Goal: Information Seeking & Learning: Compare options

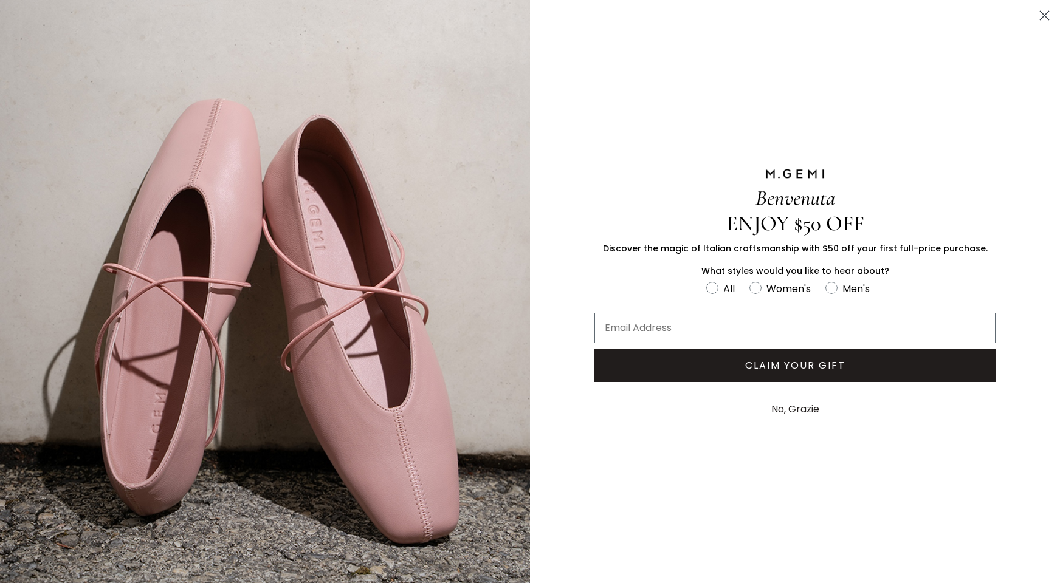
click at [1040, 15] on icon "Close dialog" at bounding box center [1044, 16] width 9 height 9
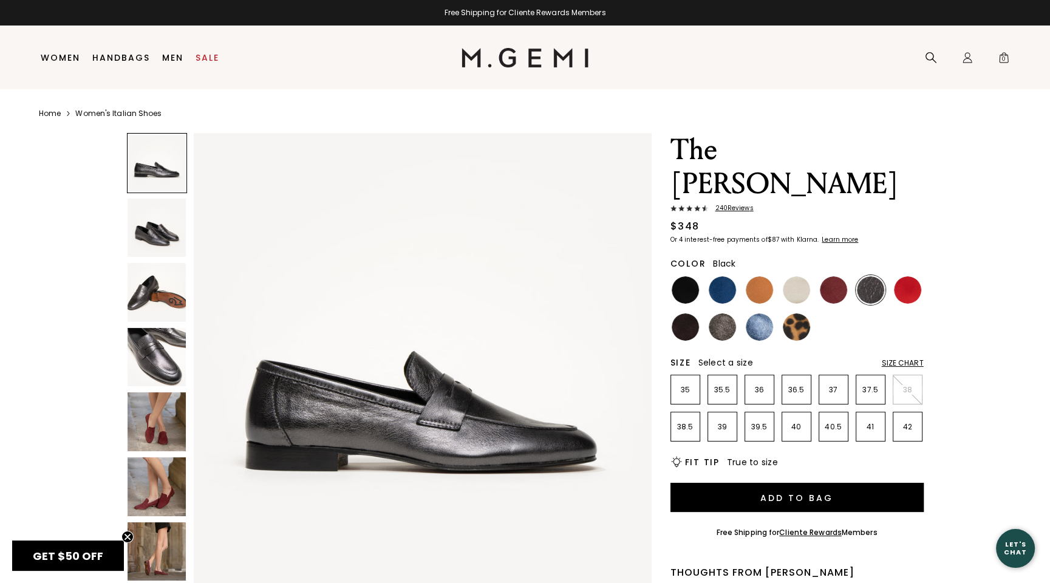
click at [688, 276] on img at bounding box center [685, 289] width 27 height 27
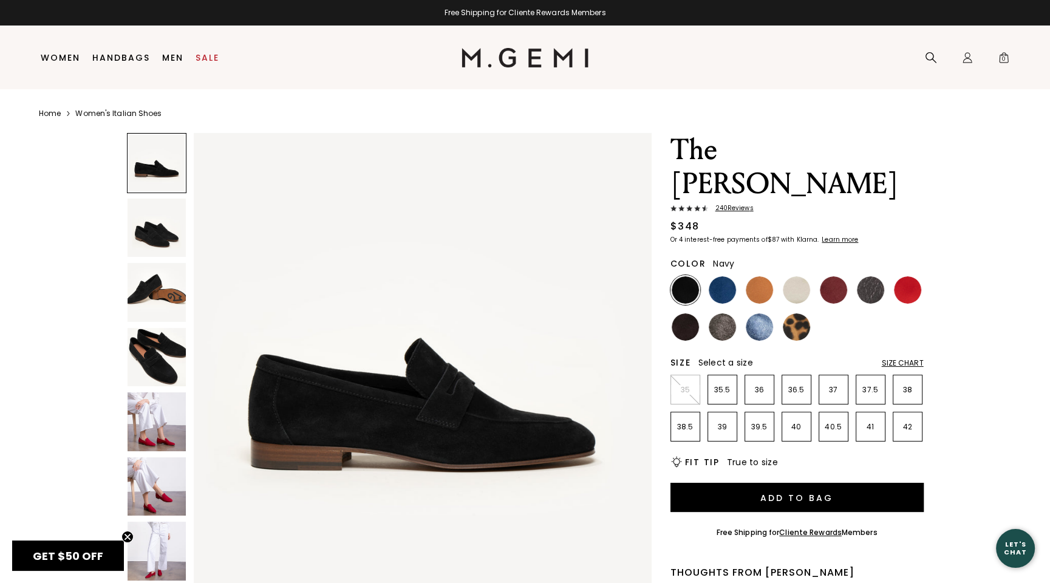
click at [723, 276] on img at bounding box center [722, 289] width 27 height 27
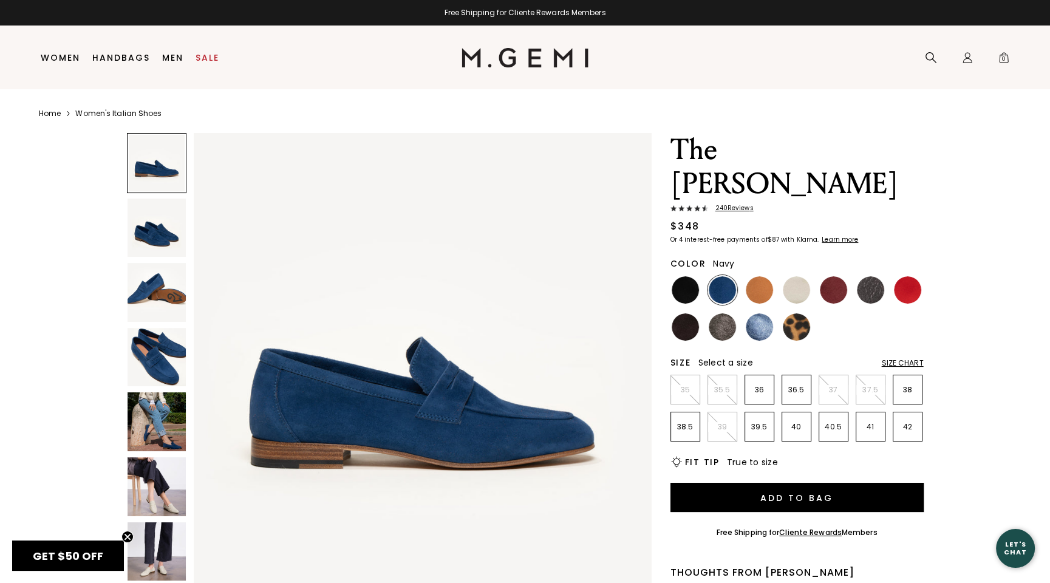
click at [160, 233] on img at bounding box center [157, 228] width 59 height 59
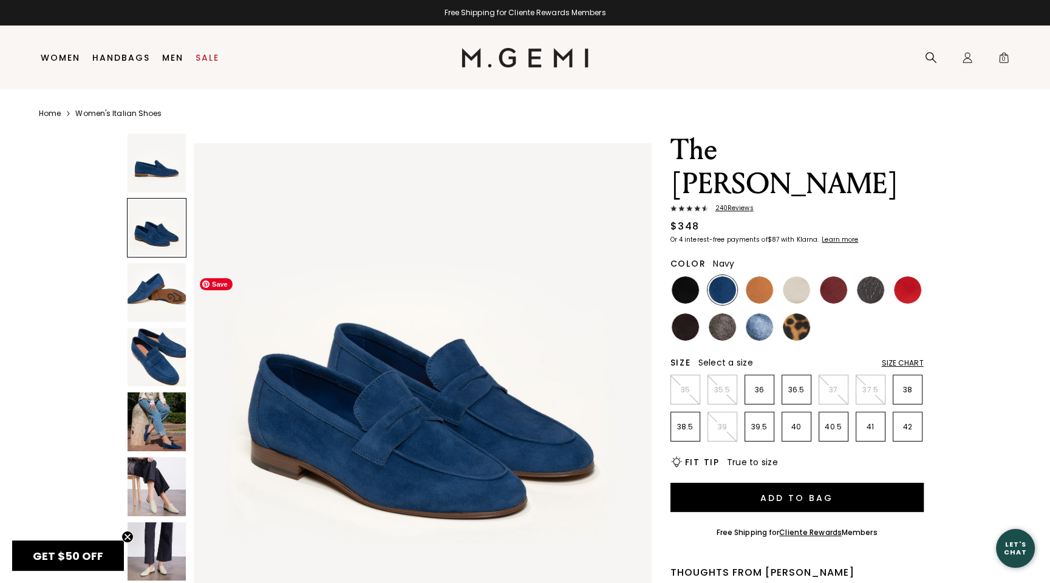
scroll to position [460, 0]
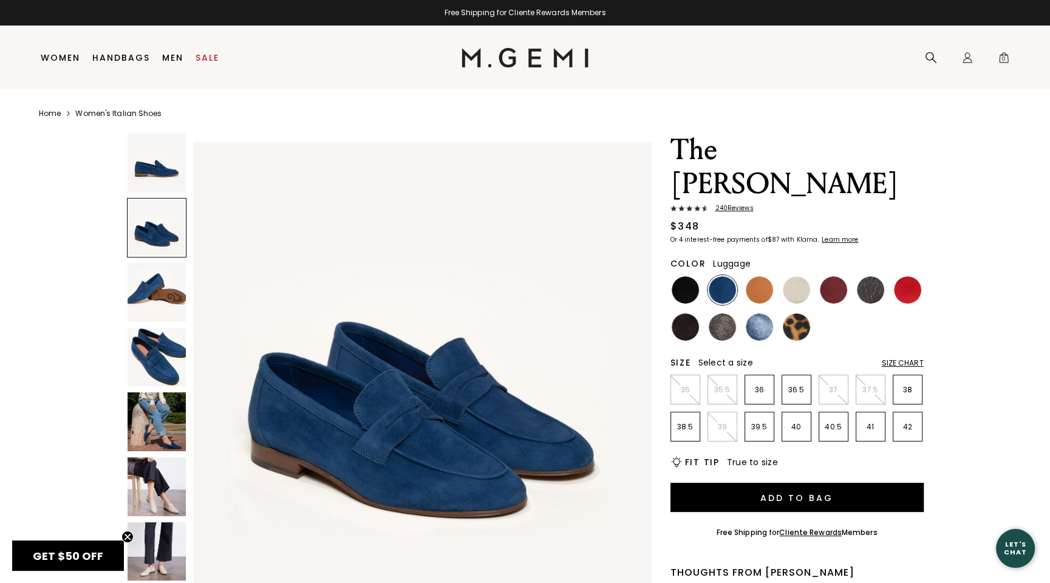
click at [762, 276] on img at bounding box center [759, 289] width 27 height 27
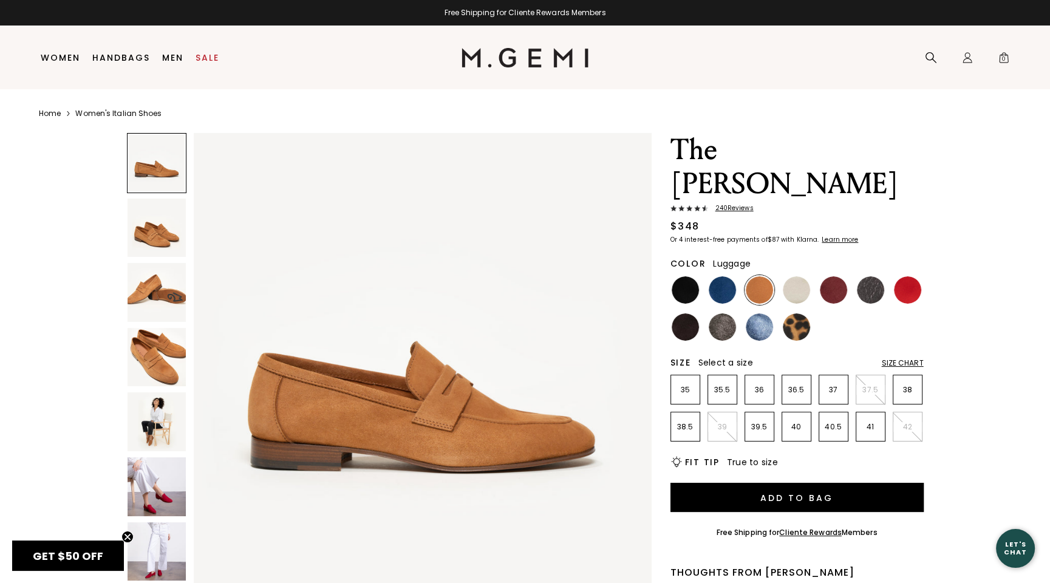
click at [183, 228] on img at bounding box center [157, 228] width 59 height 59
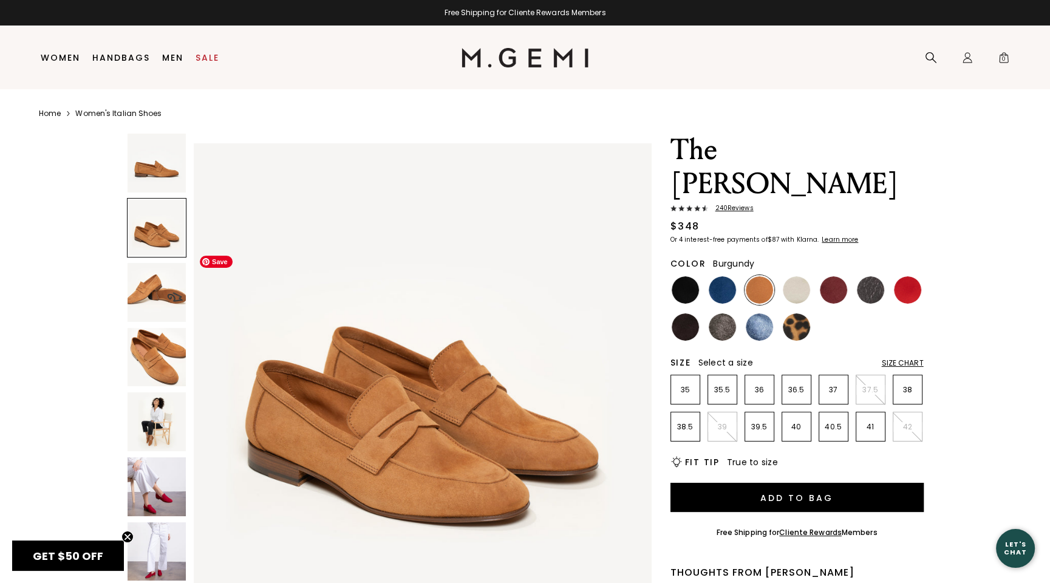
scroll to position [460, 0]
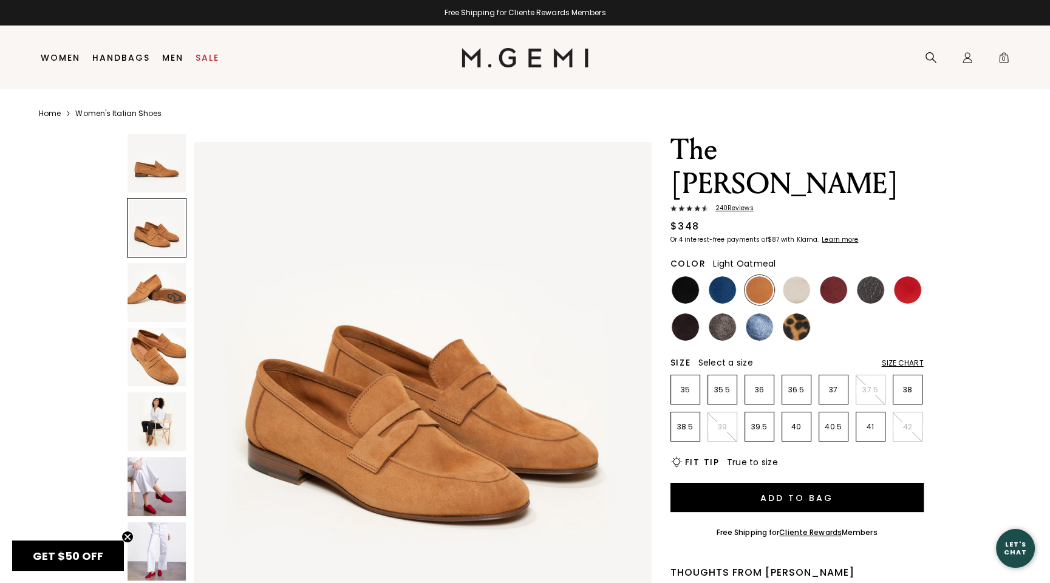
click at [796, 276] on img at bounding box center [796, 289] width 27 height 27
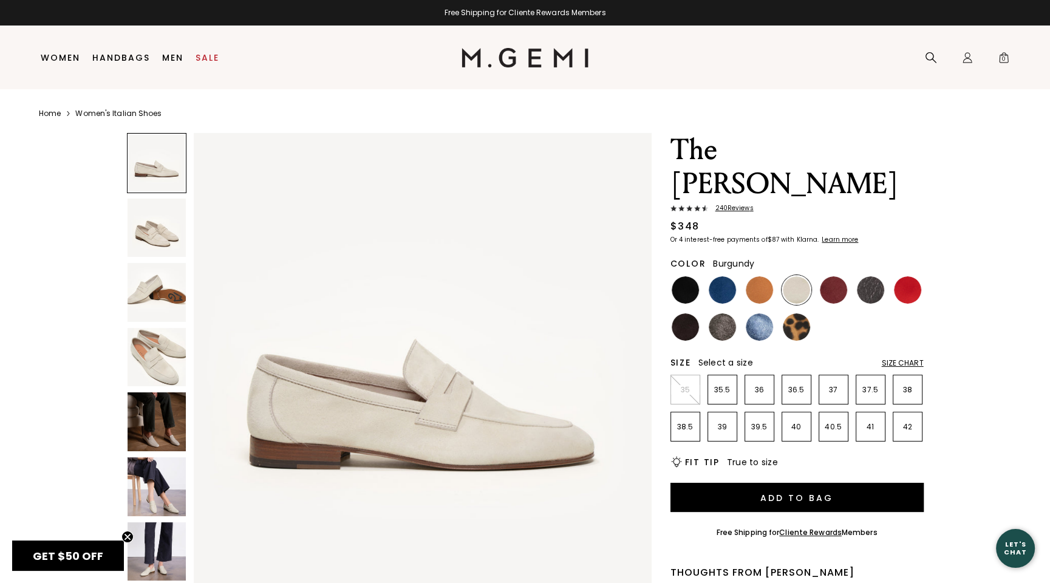
click at [837, 276] on img at bounding box center [833, 289] width 27 height 27
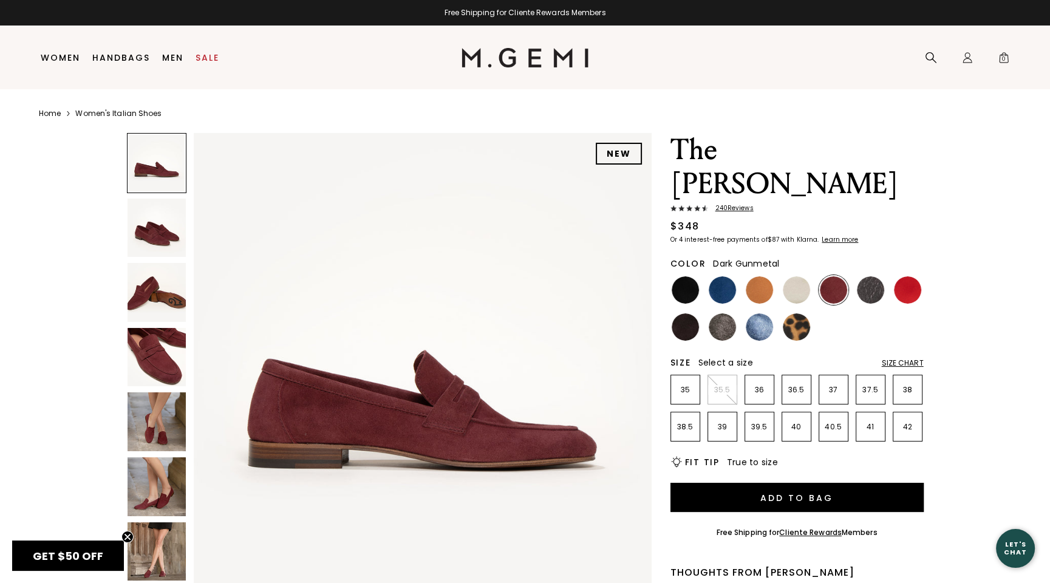
click at [879, 276] on img at bounding box center [870, 289] width 27 height 27
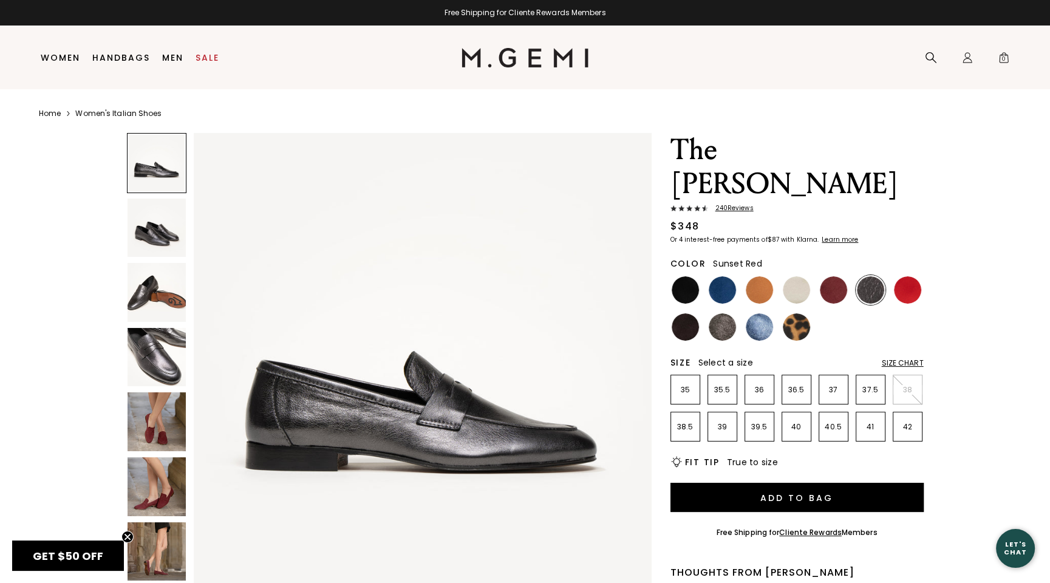
click at [912, 276] on img at bounding box center [907, 289] width 27 height 27
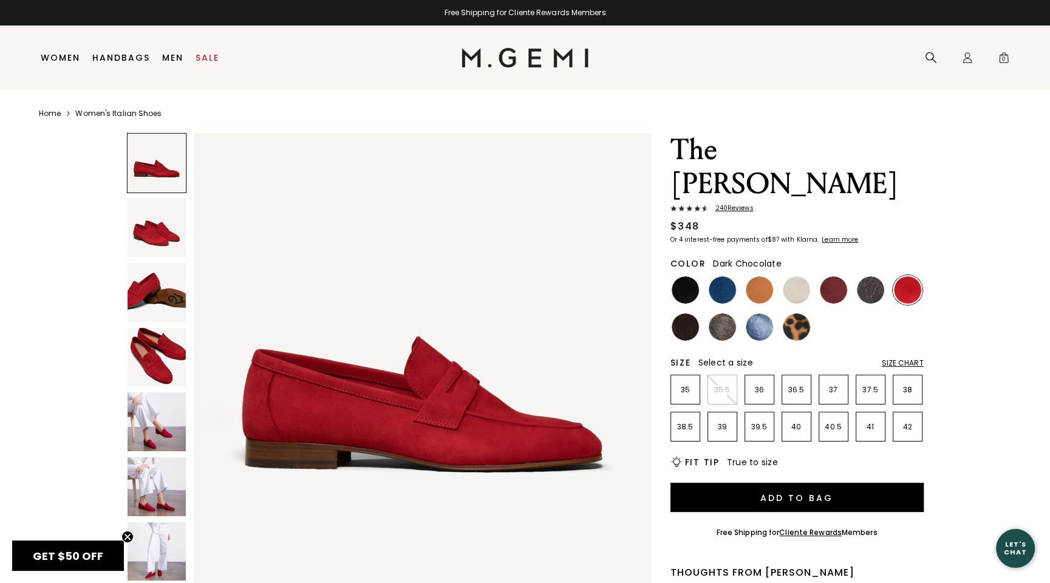
click at [682, 313] on img at bounding box center [685, 326] width 27 height 27
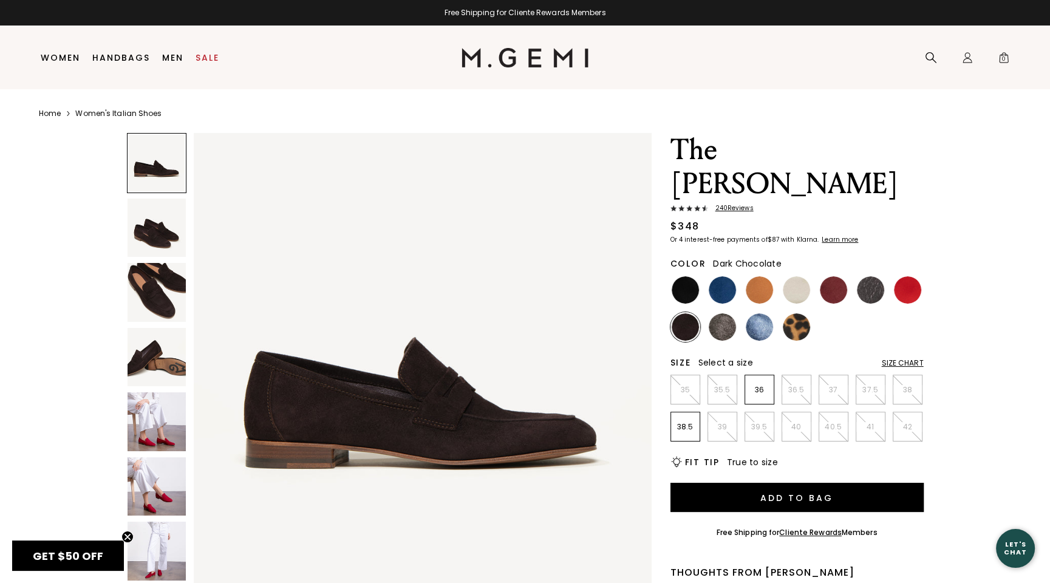
click at [698, 313] on img at bounding box center [685, 326] width 27 height 27
click at [725, 313] on img at bounding box center [722, 326] width 27 height 27
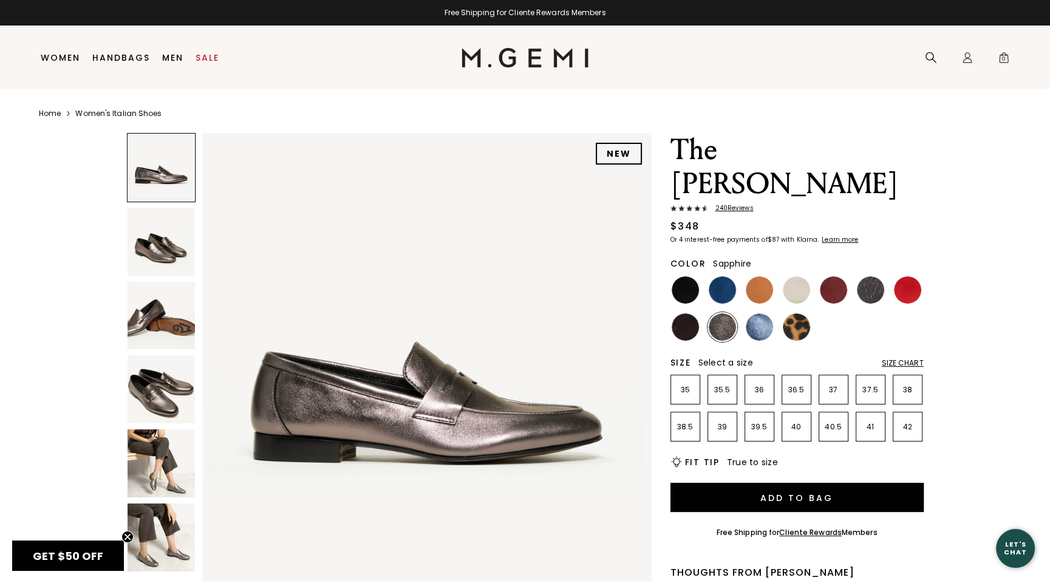
click at [762, 313] on img at bounding box center [759, 326] width 27 height 27
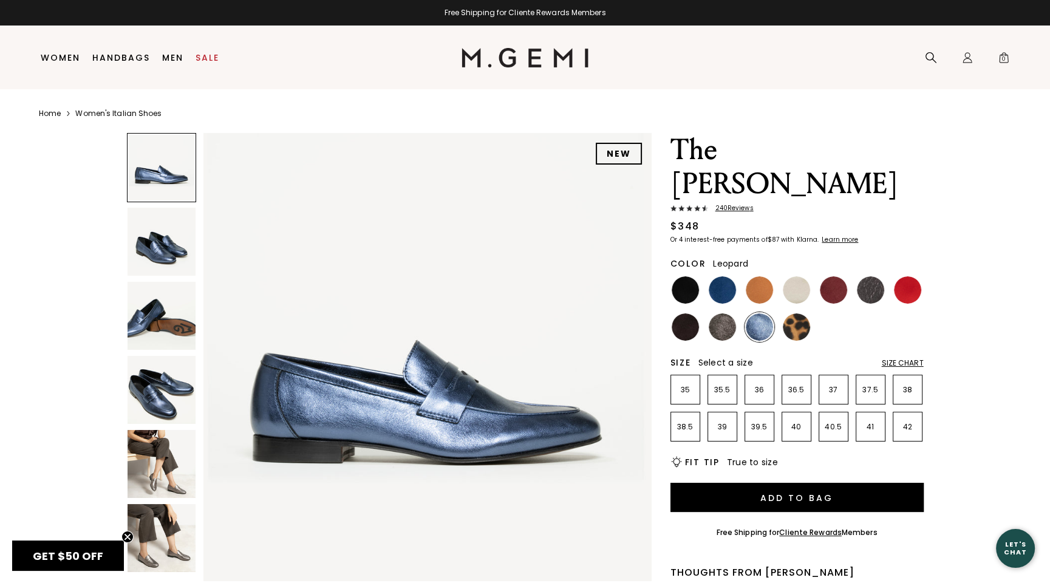
click at [794, 313] on img at bounding box center [796, 326] width 27 height 27
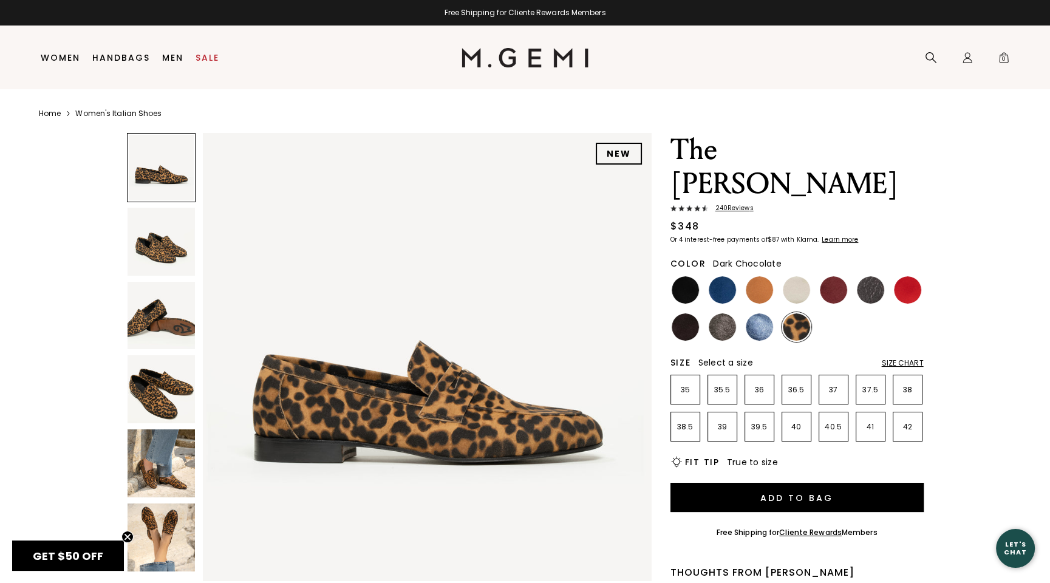
click at [688, 313] on img at bounding box center [685, 326] width 27 height 27
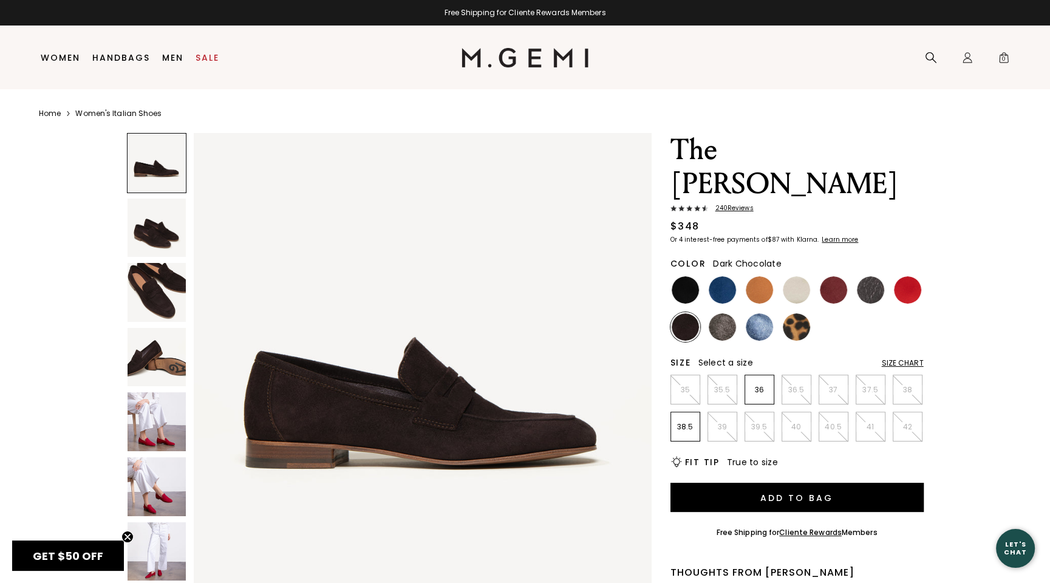
drag, startPoint x: 143, startPoint y: 296, endPoint x: 153, endPoint y: 298, distance: 10.0
click at [144, 296] on img at bounding box center [157, 292] width 59 height 59
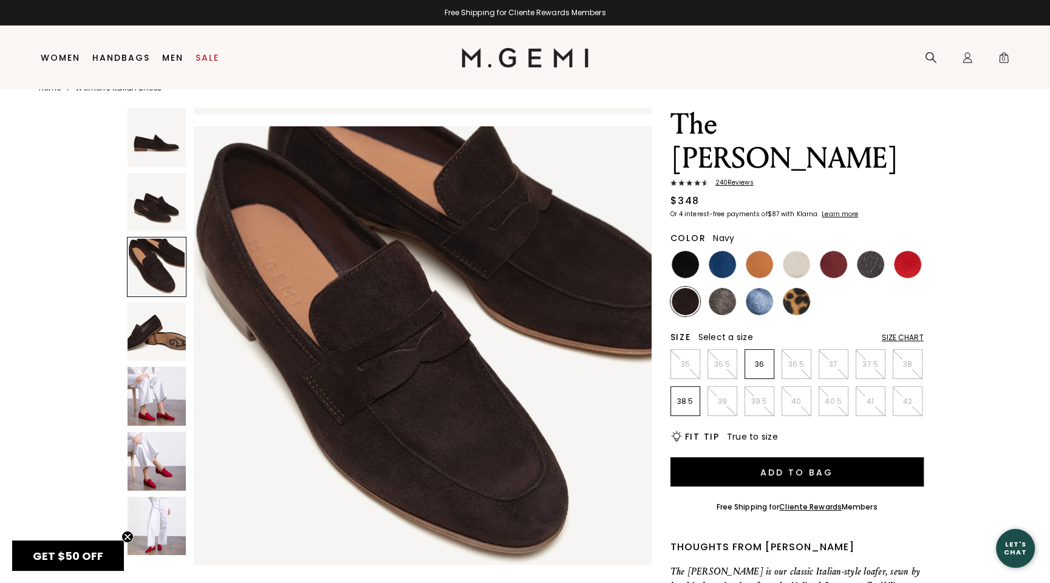
click at [719, 251] on img at bounding box center [722, 264] width 27 height 27
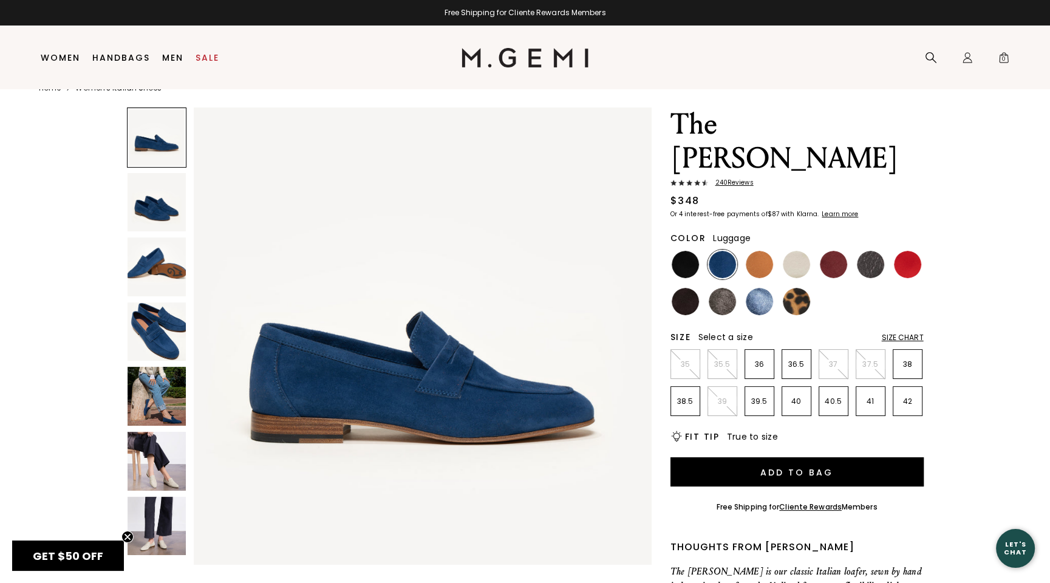
click at [751, 251] on img at bounding box center [759, 264] width 27 height 27
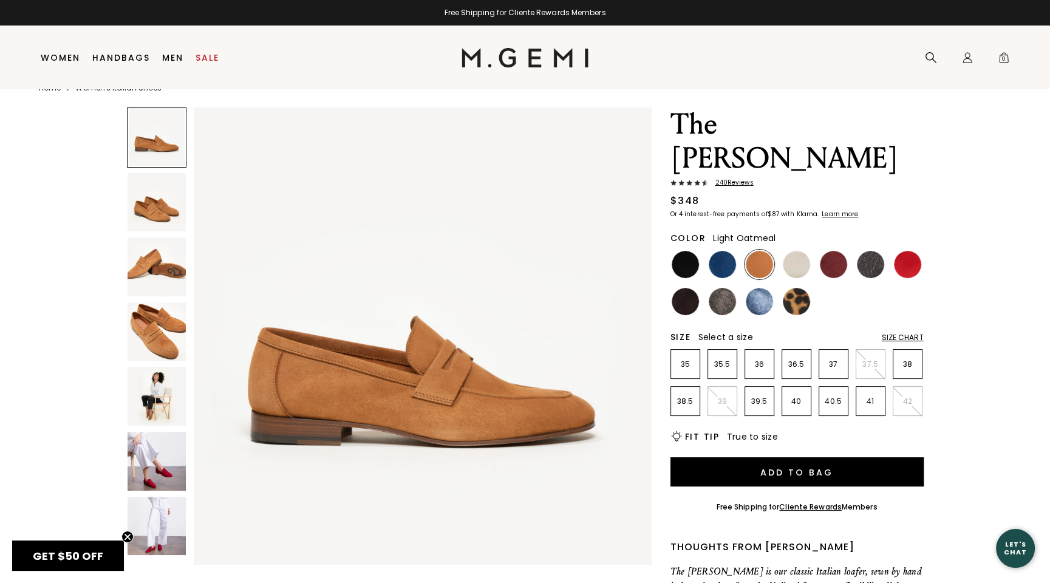
click at [791, 251] on img at bounding box center [796, 264] width 27 height 27
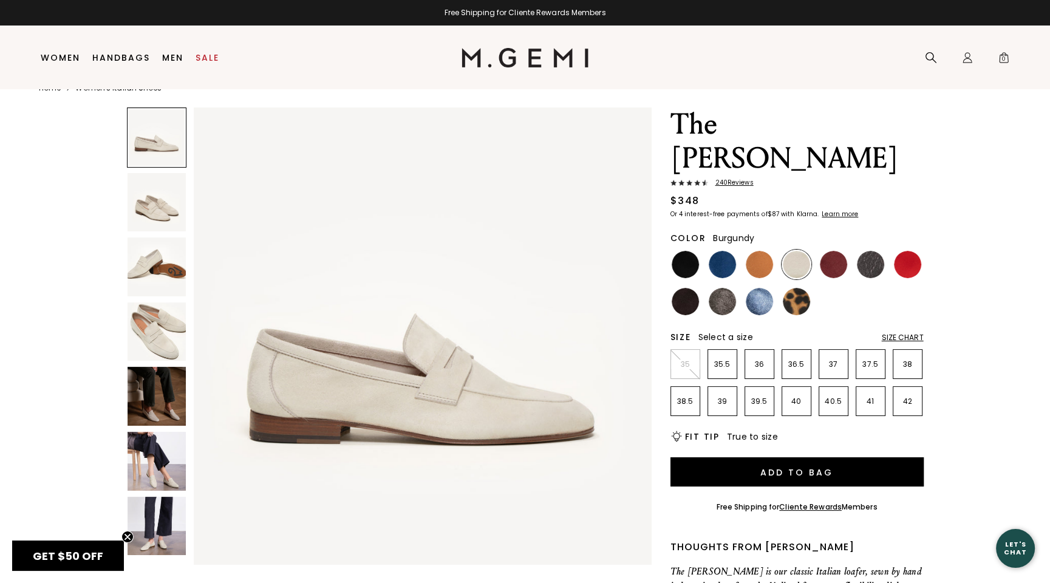
click at [829, 251] on img at bounding box center [833, 264] width 27 height 27
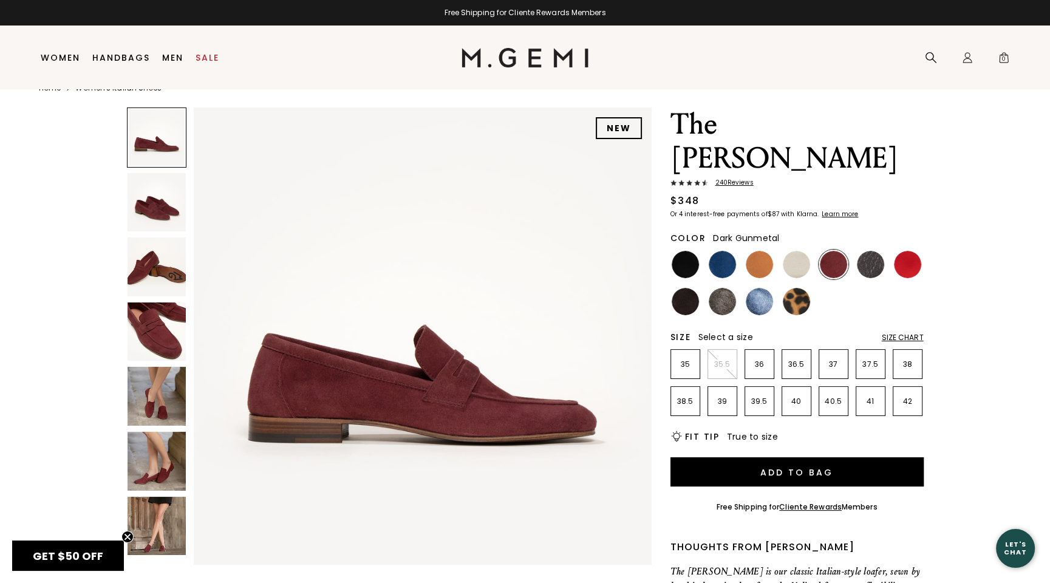
click at [871, 251] on img at bounding box center [870, 264] width 27 height 27
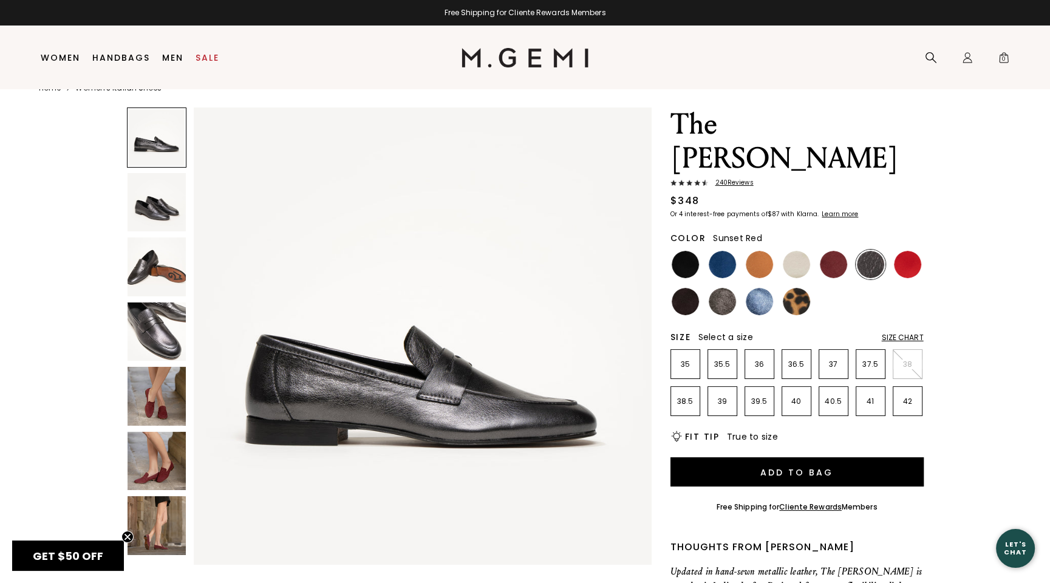
drag, startPoint x: 912, startPoint y: 232, endPoint x: 893, endPoint y: 235, distance: 19.0
click at [912, 251] on img at bounding box center [907, 264] width 27 height 27
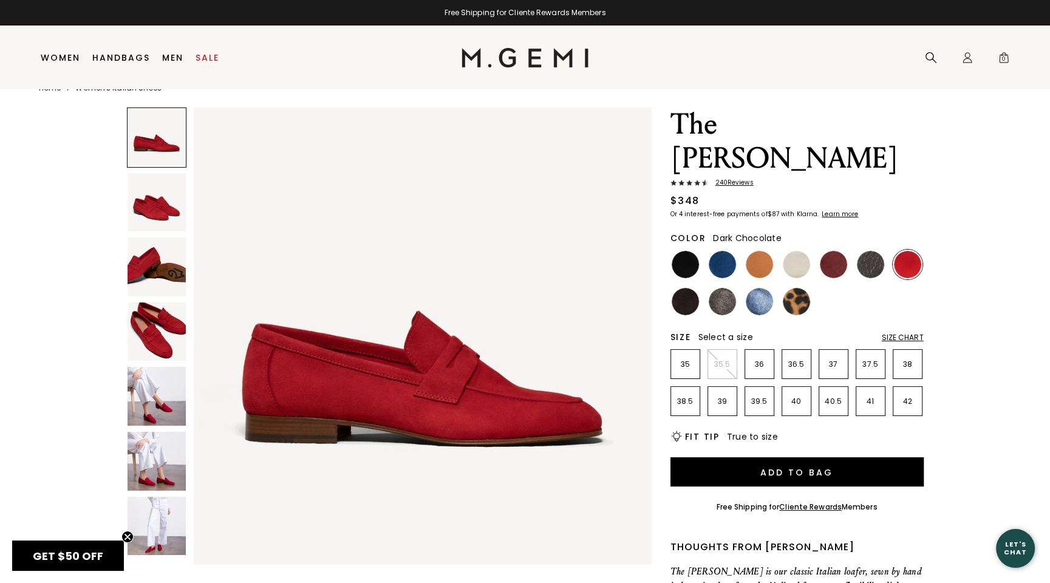
click at [693, 288] on img at bounding box center [685, 301] width 27 height 27
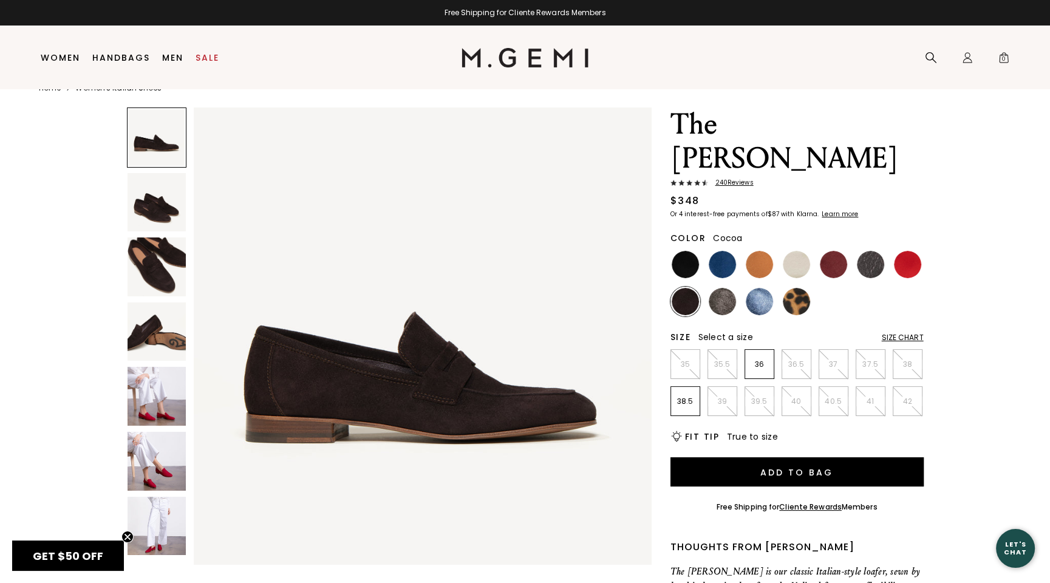
click at [714, 288] on img at bounding box center [722, 301] width 27 height 27
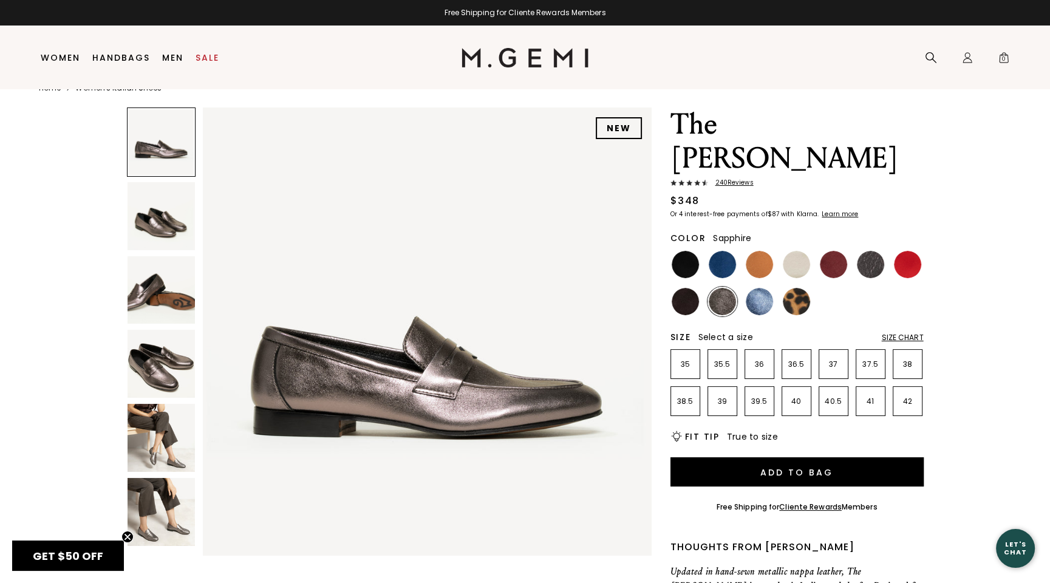
click at [755, 288] on img at bounding box center [759, 301] width 27 height 27
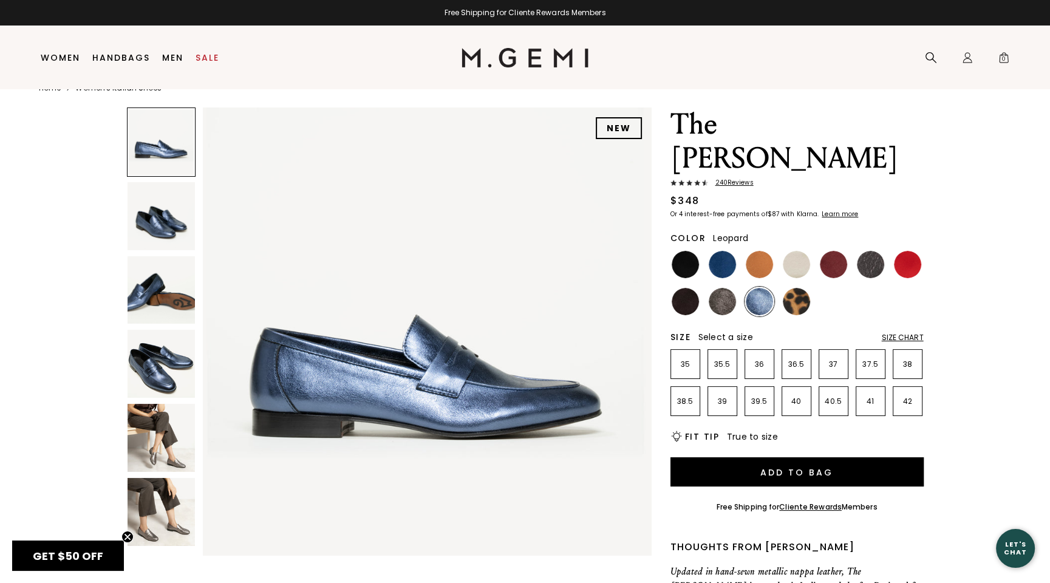
click at [800, 288] on img at bounding box center [796, 301] width 27 height 27
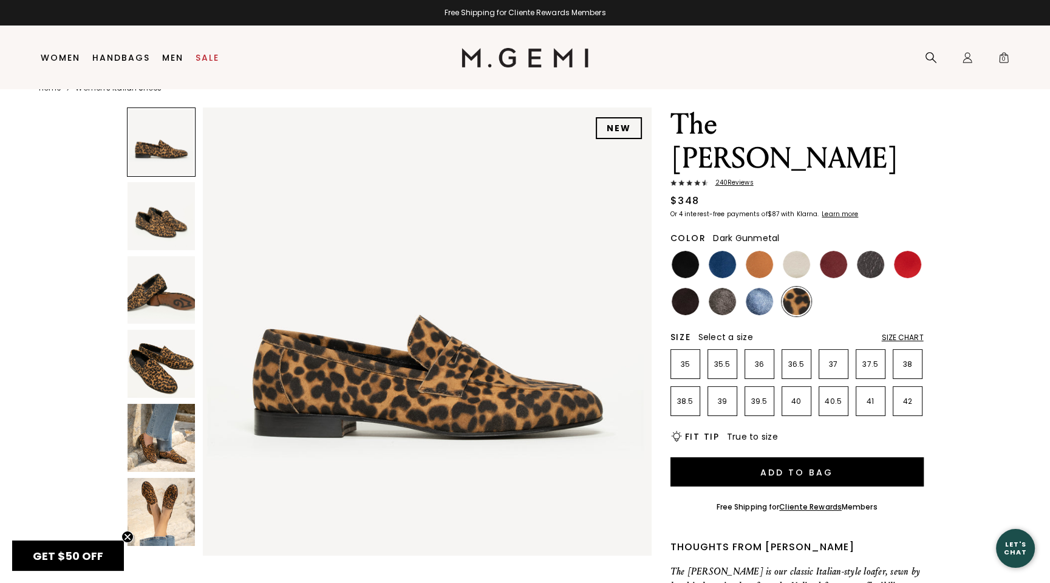
click at [869, 251] on img at bounding box center [870, 264] width 27 height 27
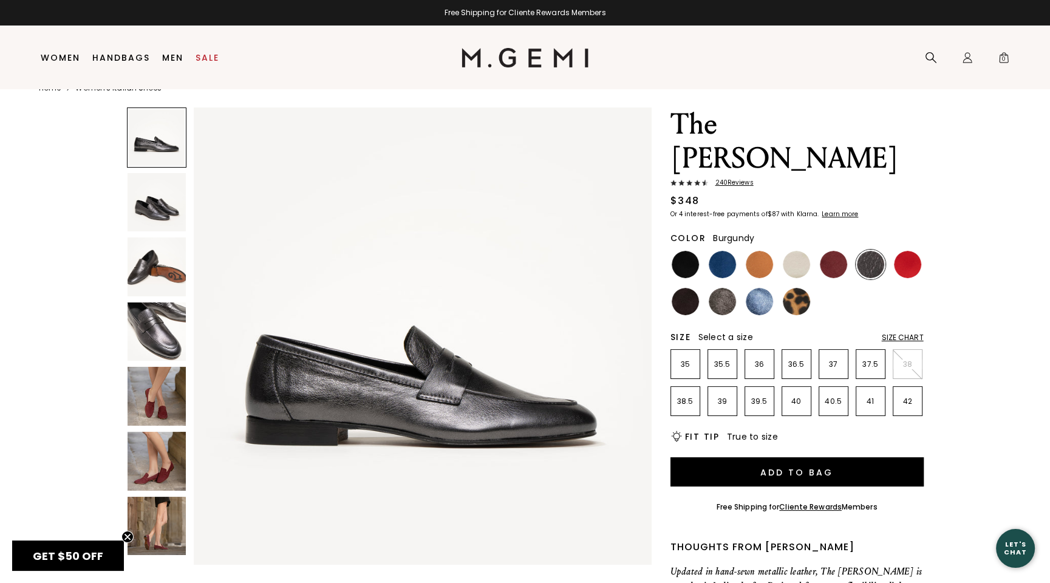
click at [837, 251] on img at bounding box center [833, 264] width 27 height 27
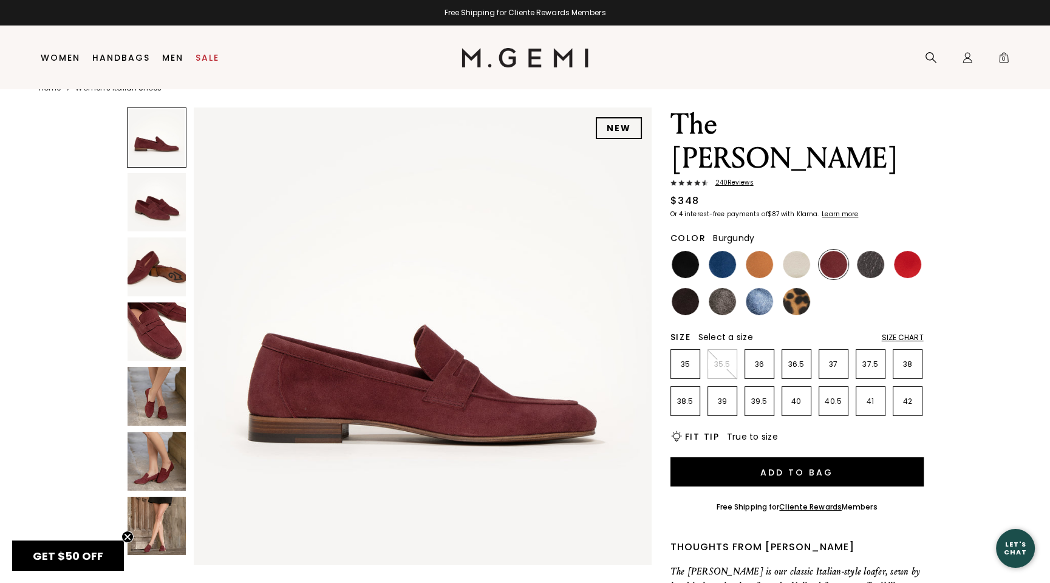
drag, startPoint x: 139, startPoint y: 205, endPoint x: 155, endPoint y: 210, distance: 16.9
click at [139, 205] on img at bounding box center [157, 202] width 59 height 59
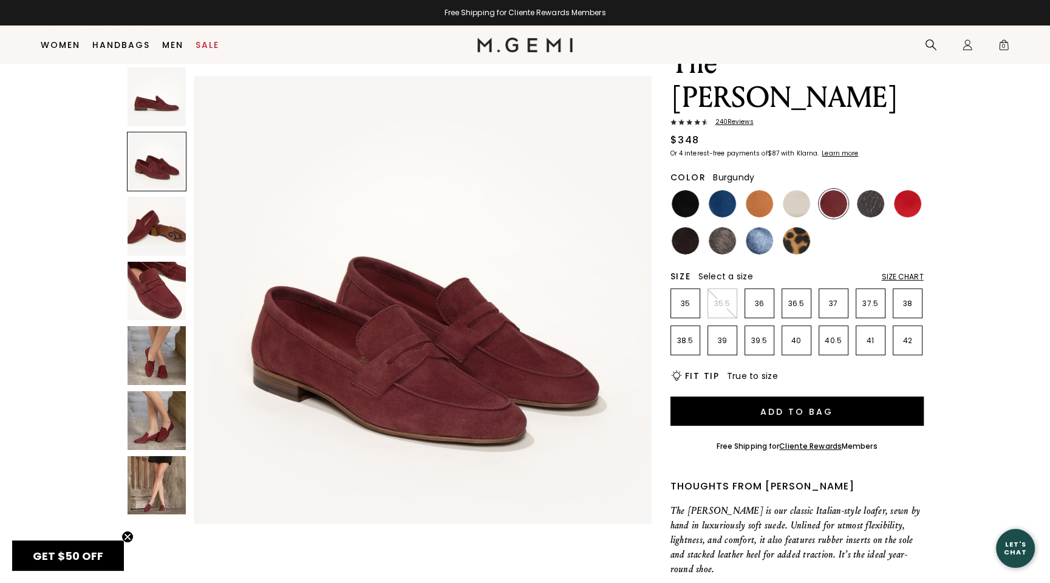
click at [155, 292] on img at bounding box center [157, 291] width 59 height 59
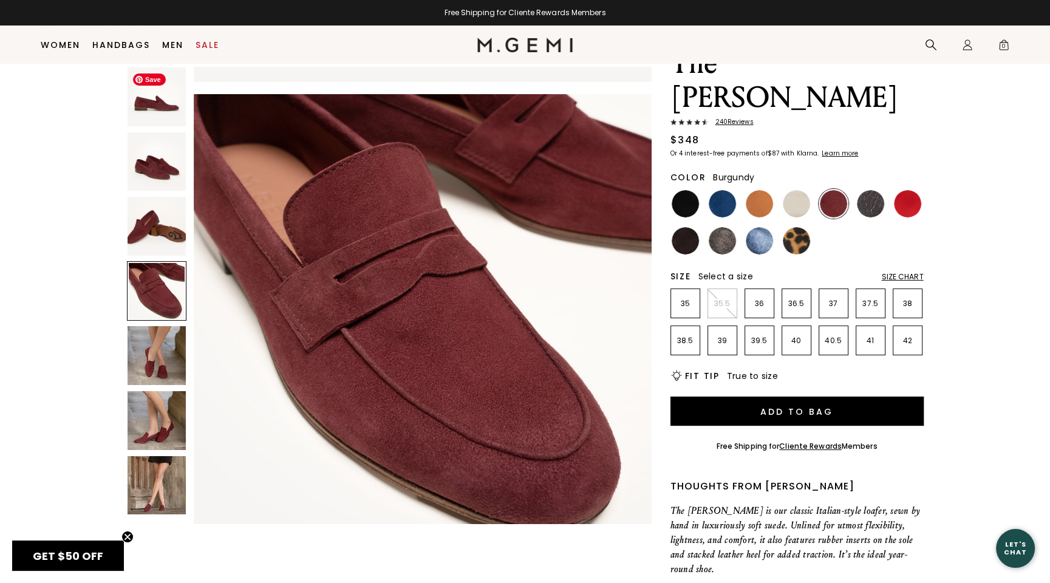
drag, startPoint x: 159, startPoint y: 96, endPoint x: 177, endPoint y: 104, distance: 20.1
click at [159, 96] on img at bounding box center [157, 96] width 59 height 59
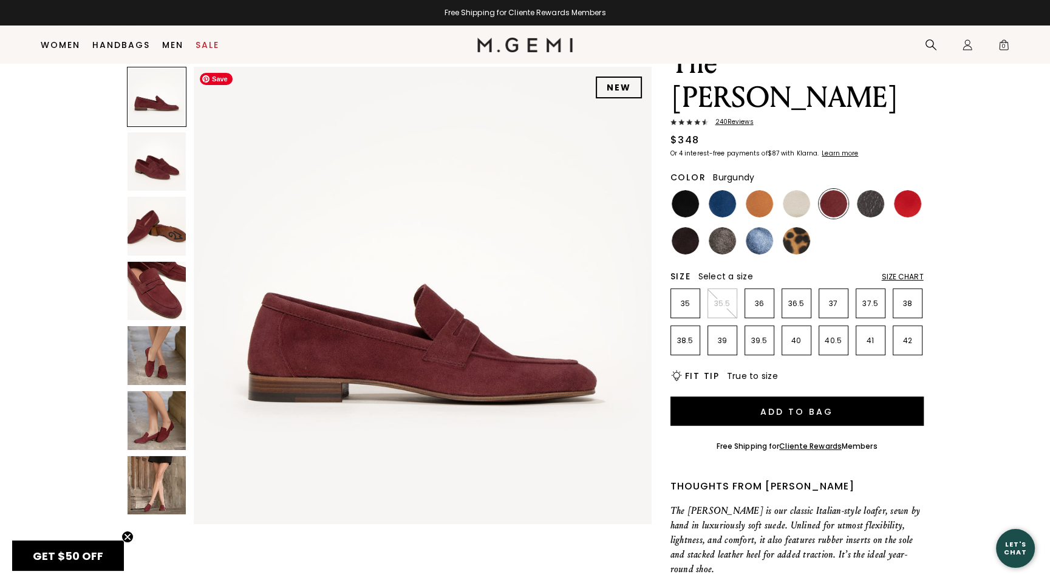
click at [148, 239] on img at bounding box center [157, 226] width 59 height 59
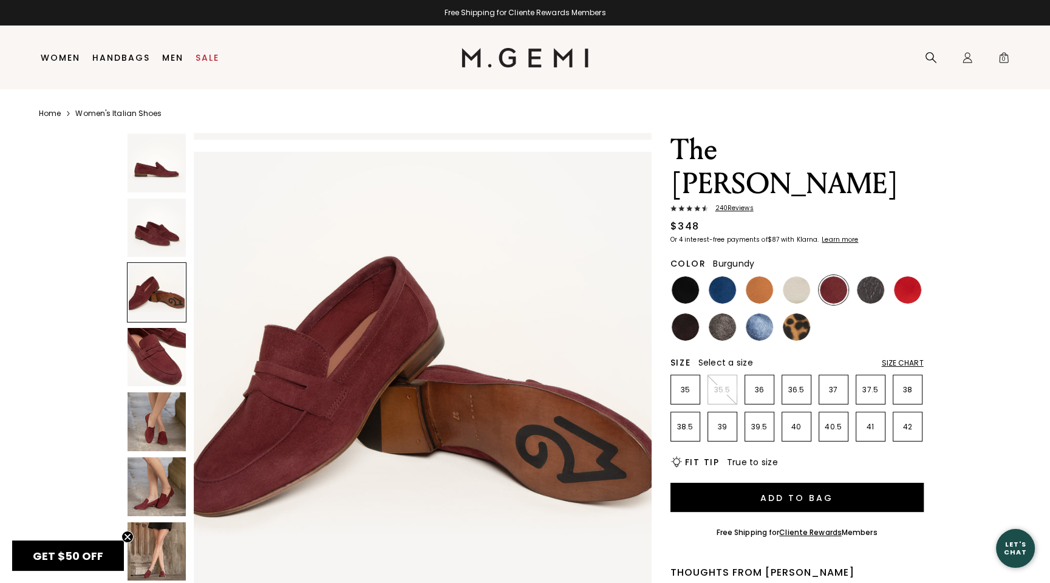
click at [165, 488] on img at bounding box center [157, 486] width 59 height 59
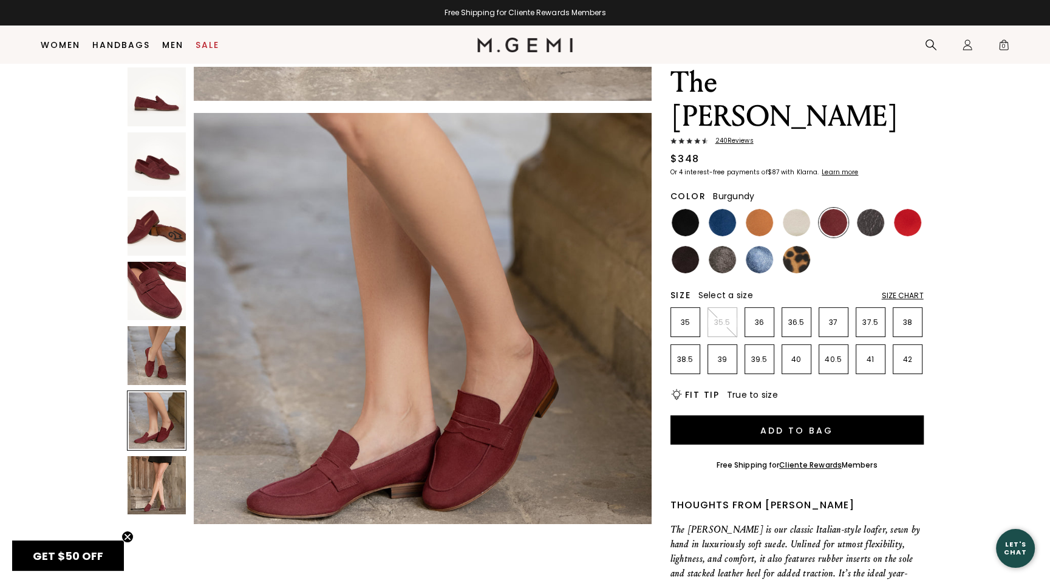
scroll to position [35, 0]
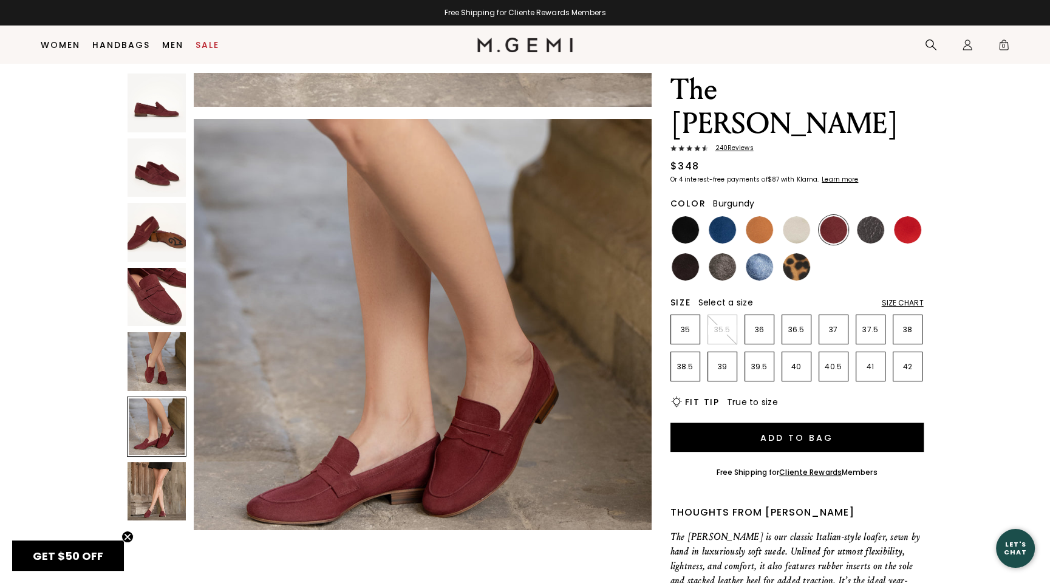
click at [159, 501] on img at bounding box center [157, 491] width 59 height 59
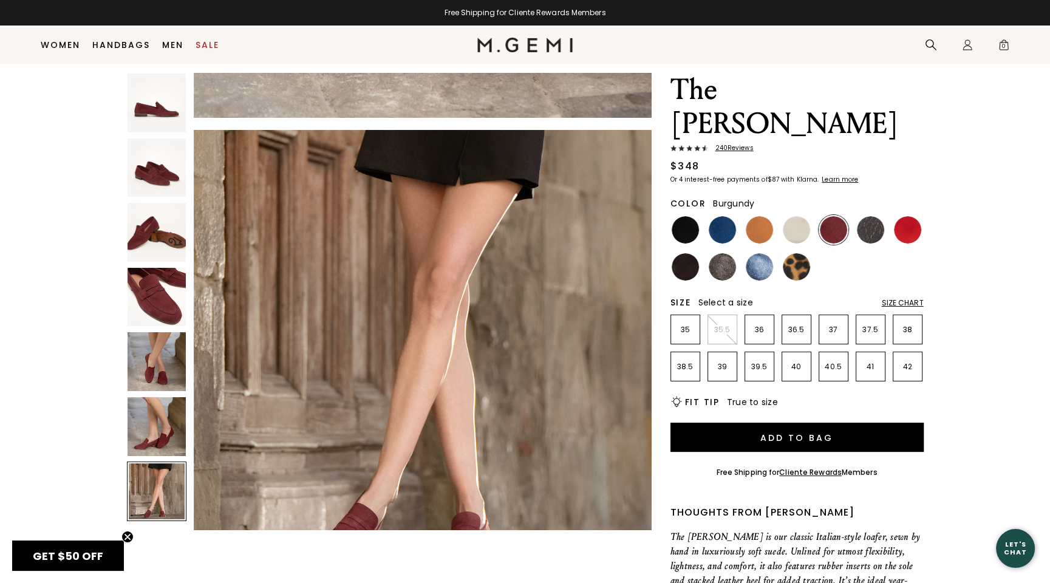
scroll to position [2763, 0]
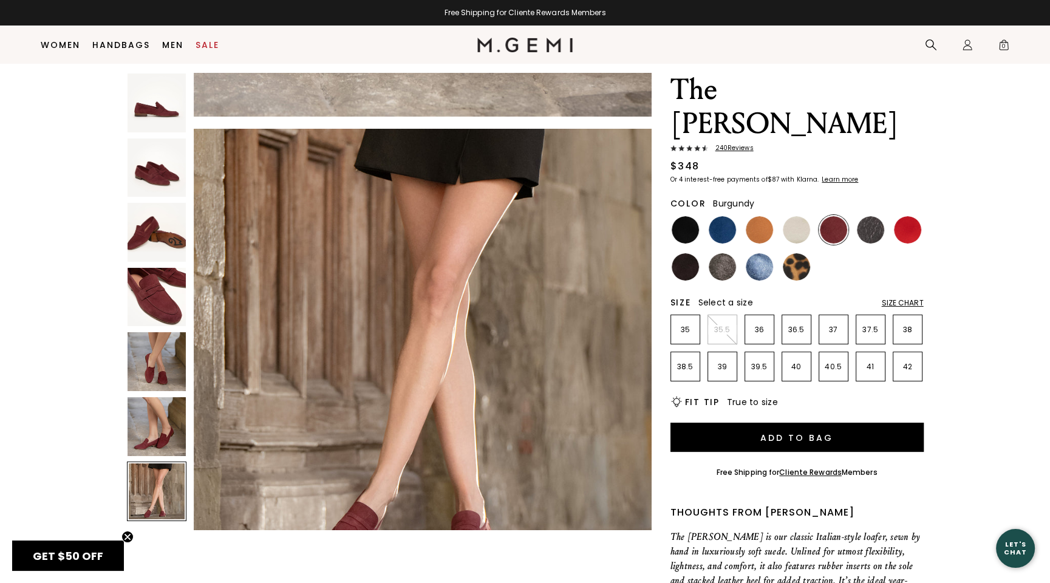
click at [165, 437] on img at bounding box center [157, 426] width 59 height 59
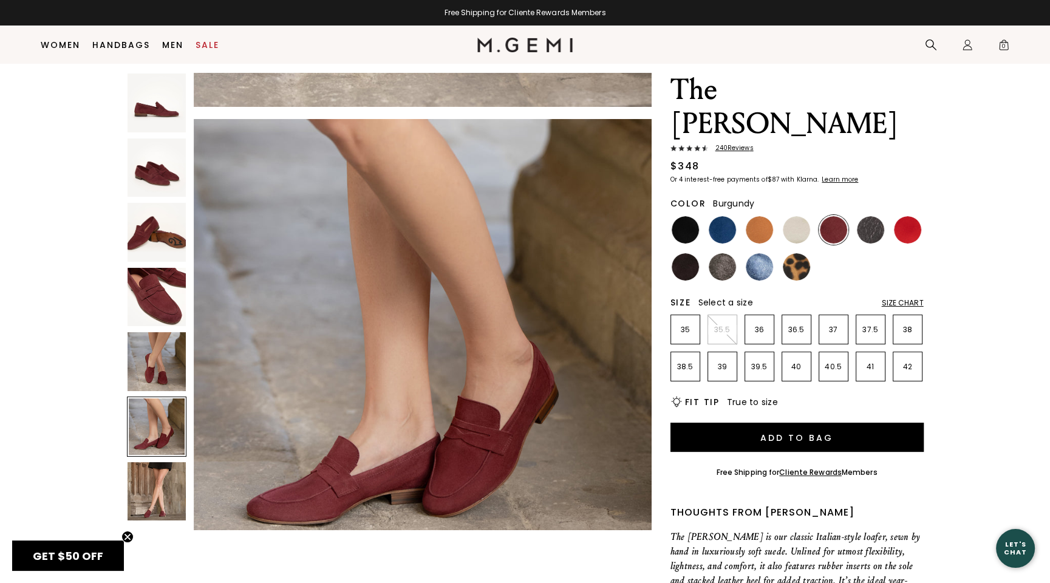
click at [151, 378] on img at bounding box center [157, 361] width 59 height 59
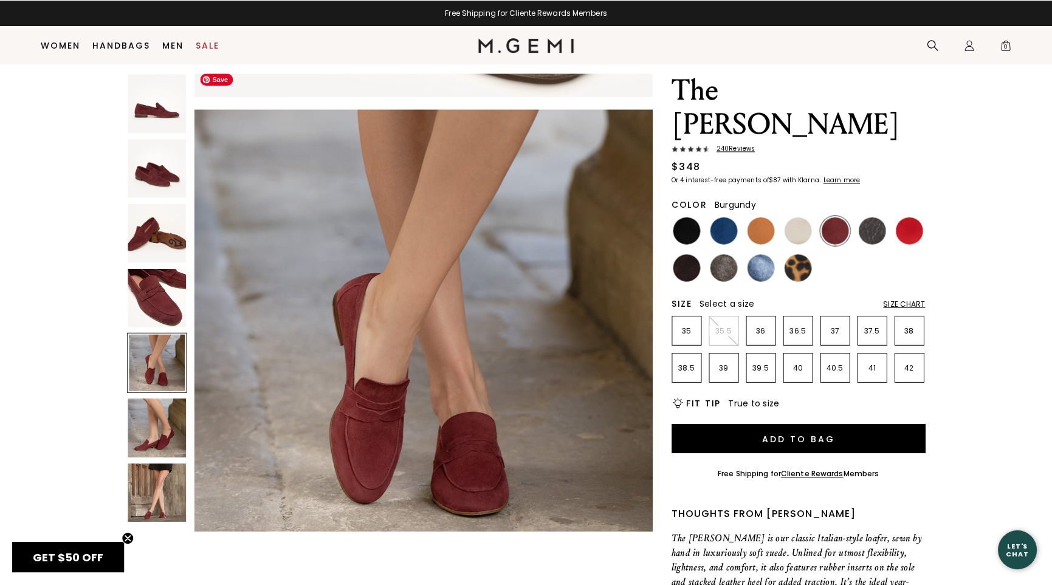
scroll to position [1842, 0]
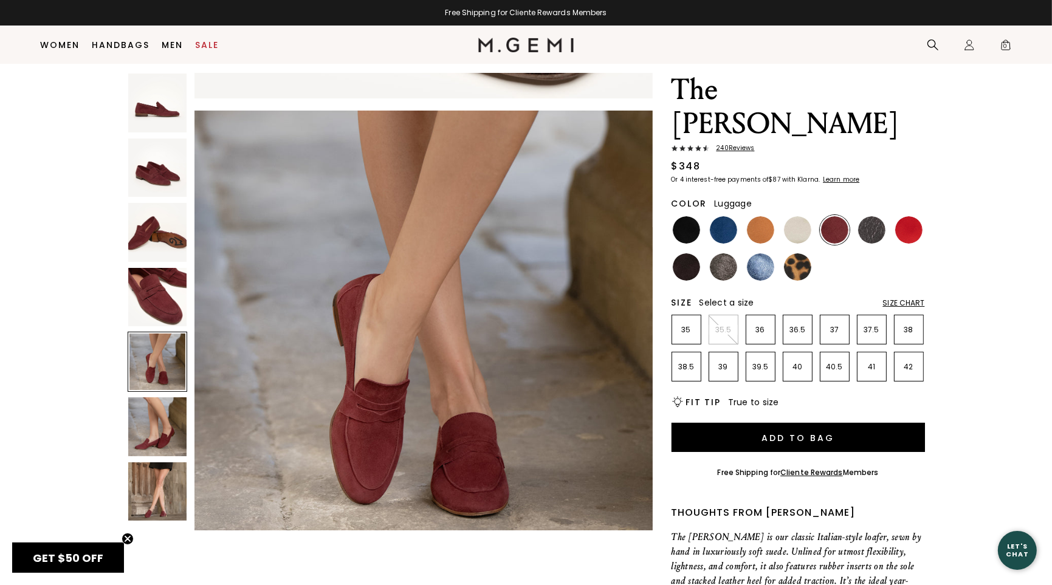
click at [739, 215] on ul at bounding box center [797, 248] width 253 height 67
click at [726, 216] on img at bounding box center [723, 229] width 27 height 27
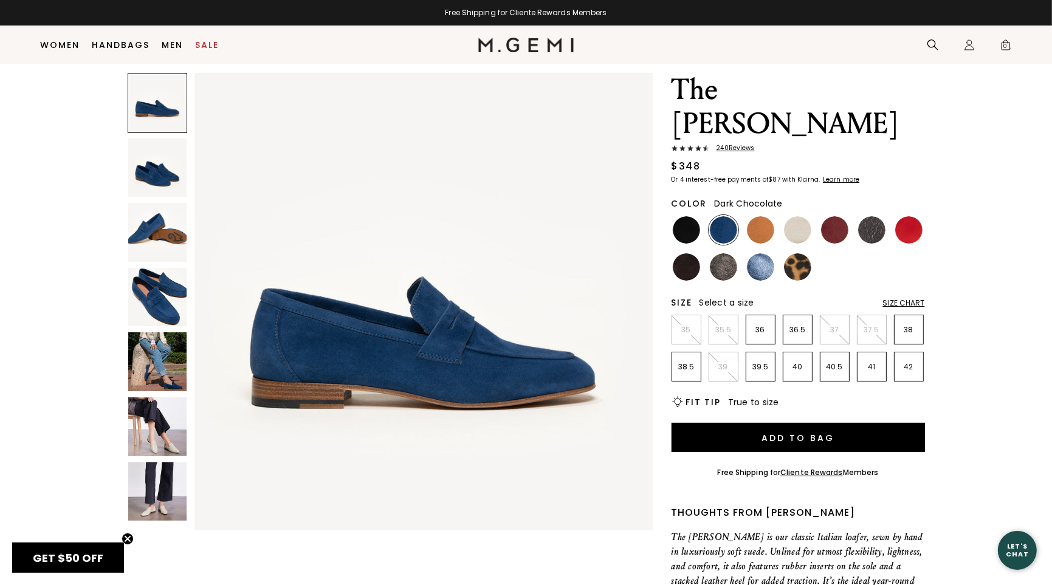
click at [684, 253] on img at bounding box center [686, 266] width 27 height 27
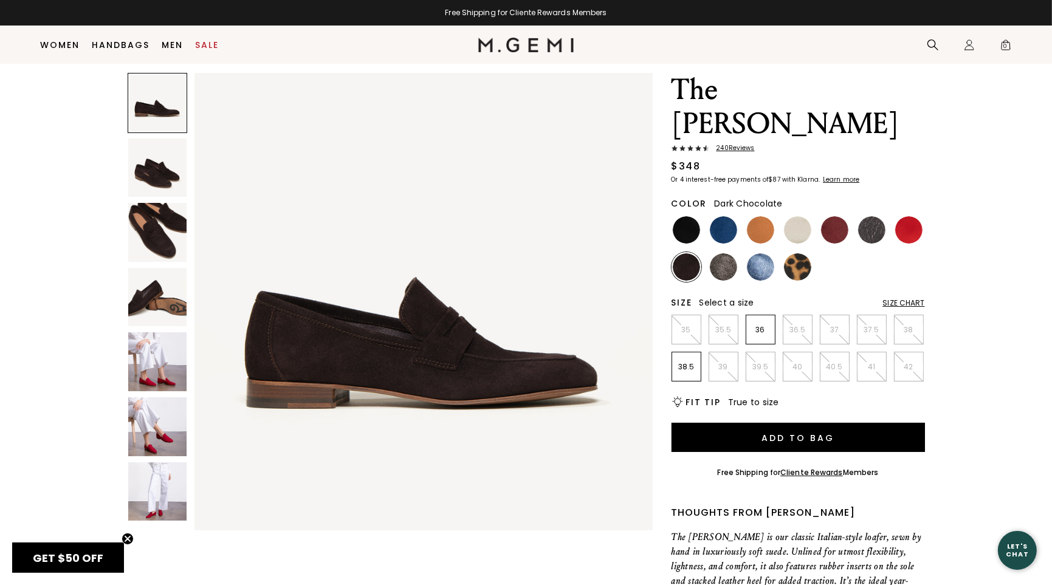
click at [163, 176] on img at bounding box center [157, 168] width 59 height 59
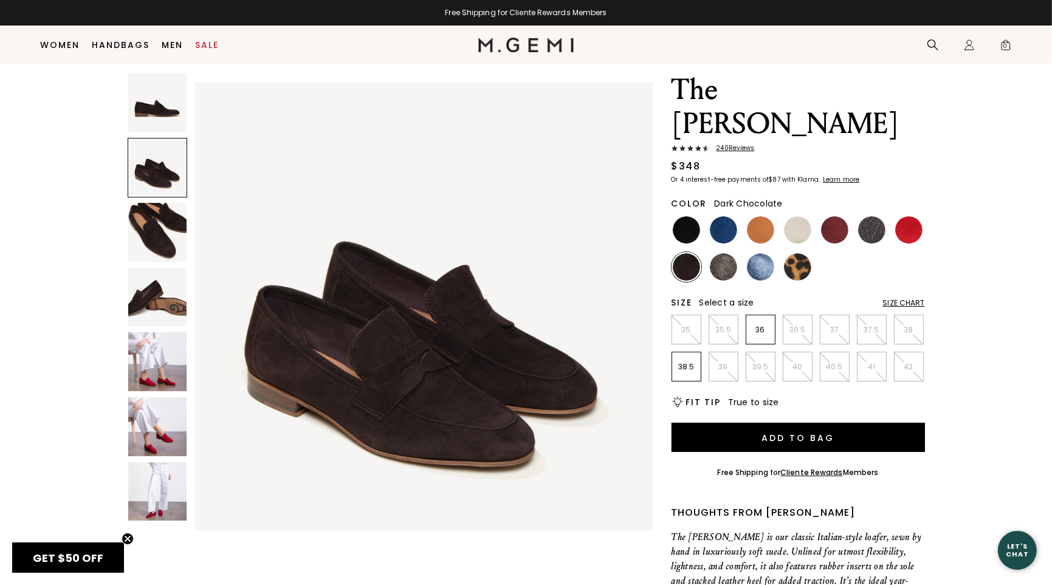
scroll to position [460, 0]
